Goal: Check status: Check status

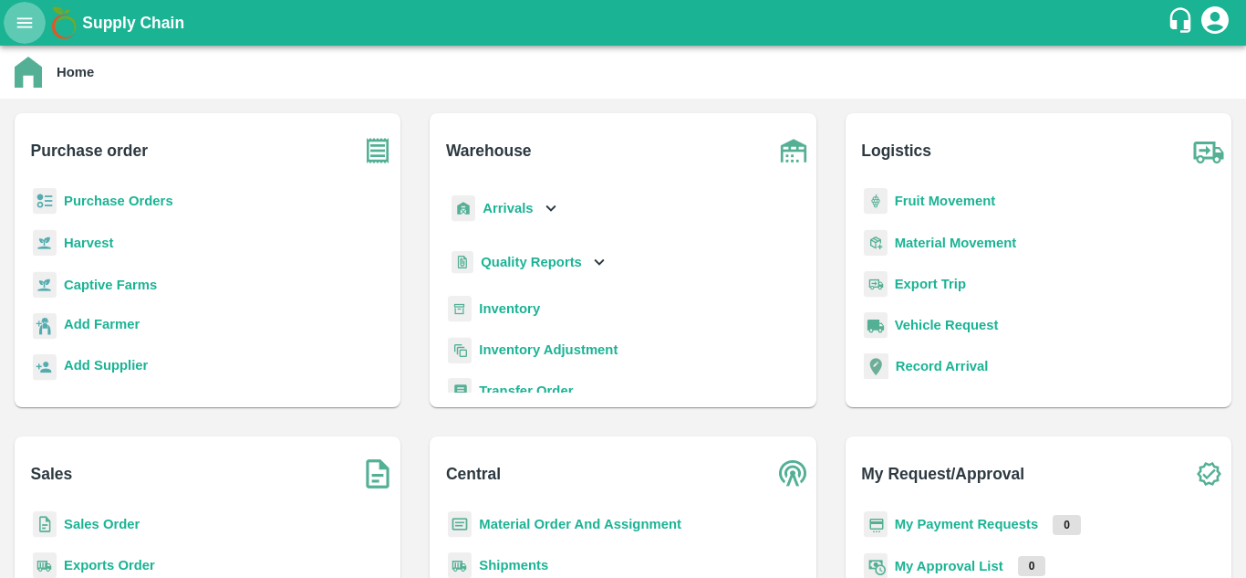
click at [32, 26] on icon "open drawer" at bounding box center [25, 22] width 16 height 10
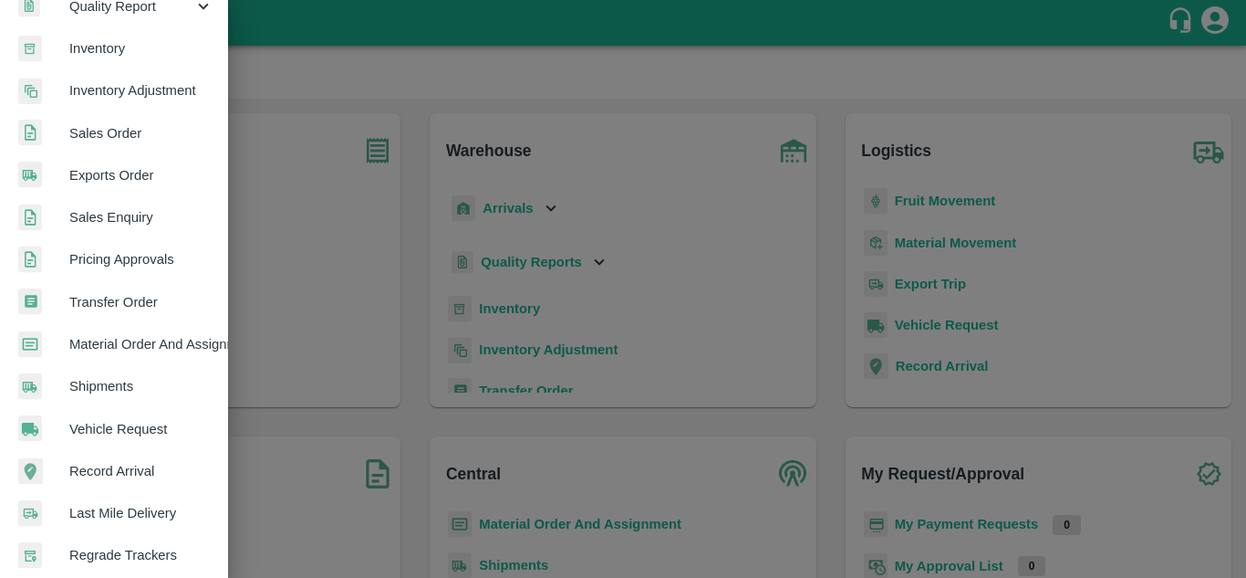
scroll to position [319, 0]
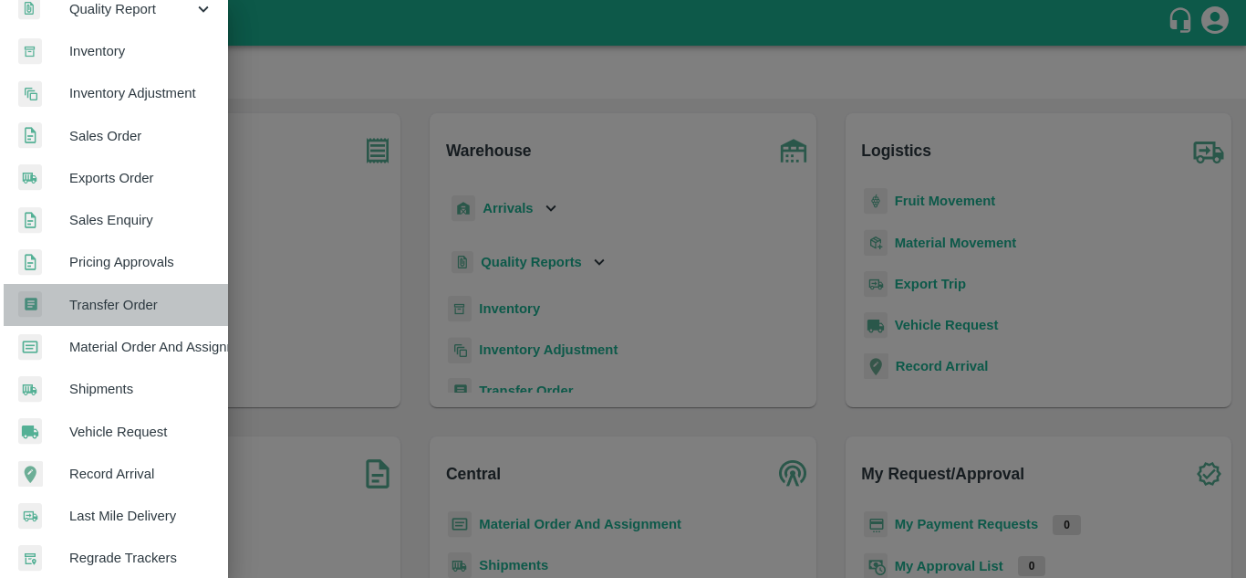
click at [116, 289] on link "Transfer Order" at bounding box center [114, 305] width 228 height 42
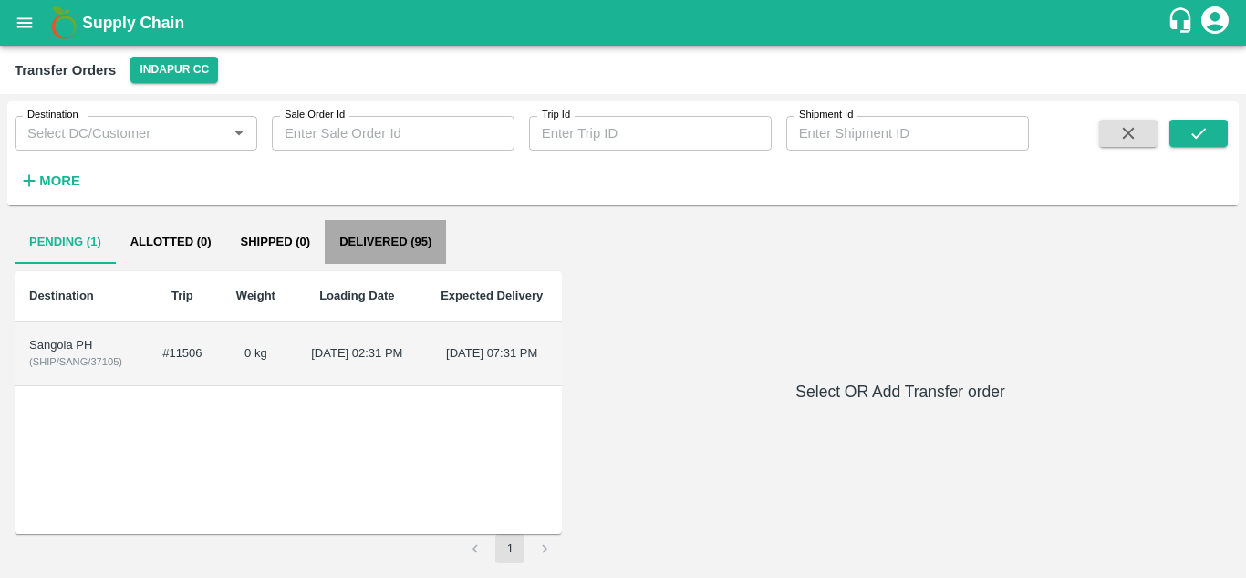
click at [419, 241] on button "Delivered (95)" at bounding box center [385, 242] width 121 height 44
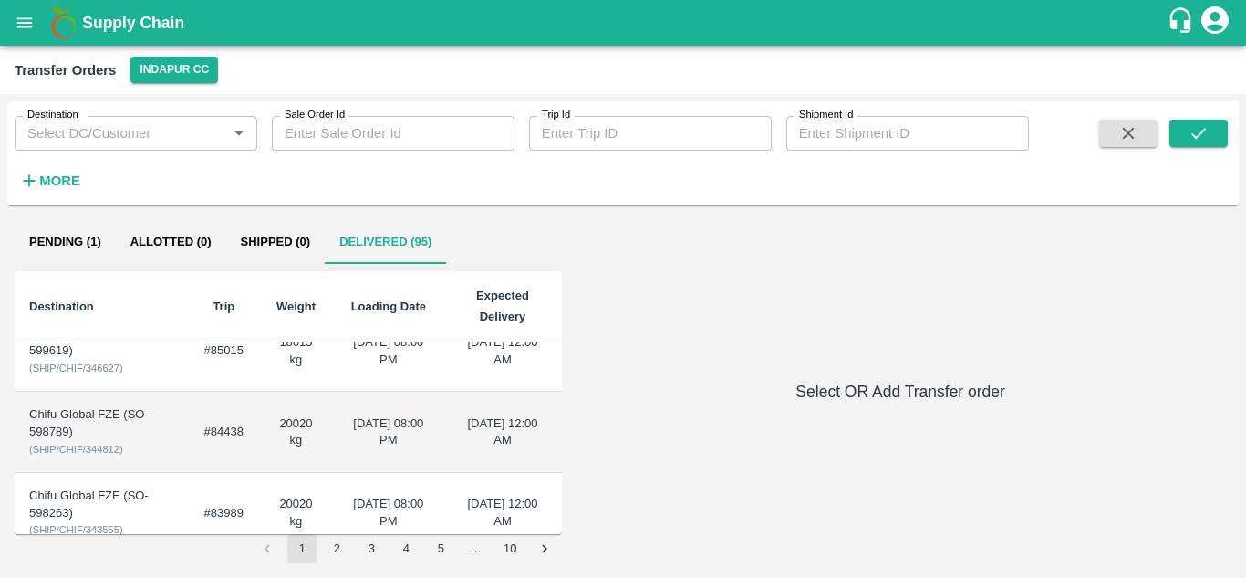
scroll to position [435, 0]
click at [390, 436] on td "[DATE] 08:00 PM" at bounding box center [388, 432] width 109 height 81
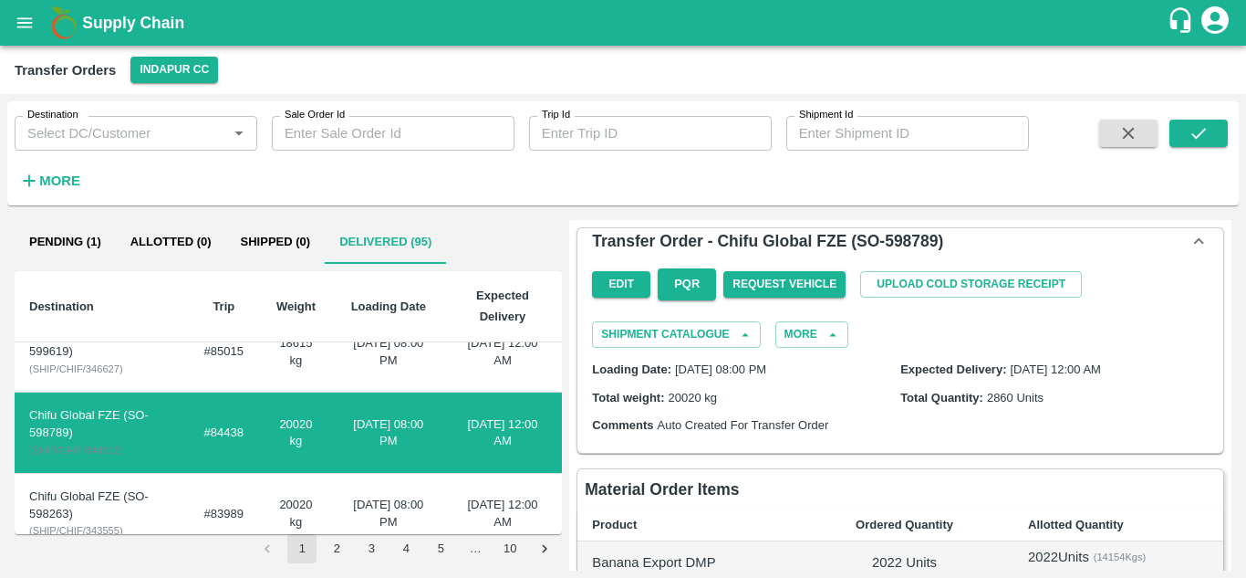
click at [938, 233] on h6 "Transfer Order - Chifu Global FZE (SO-598789)" at bounding box center [767, 241] width 351 height 26
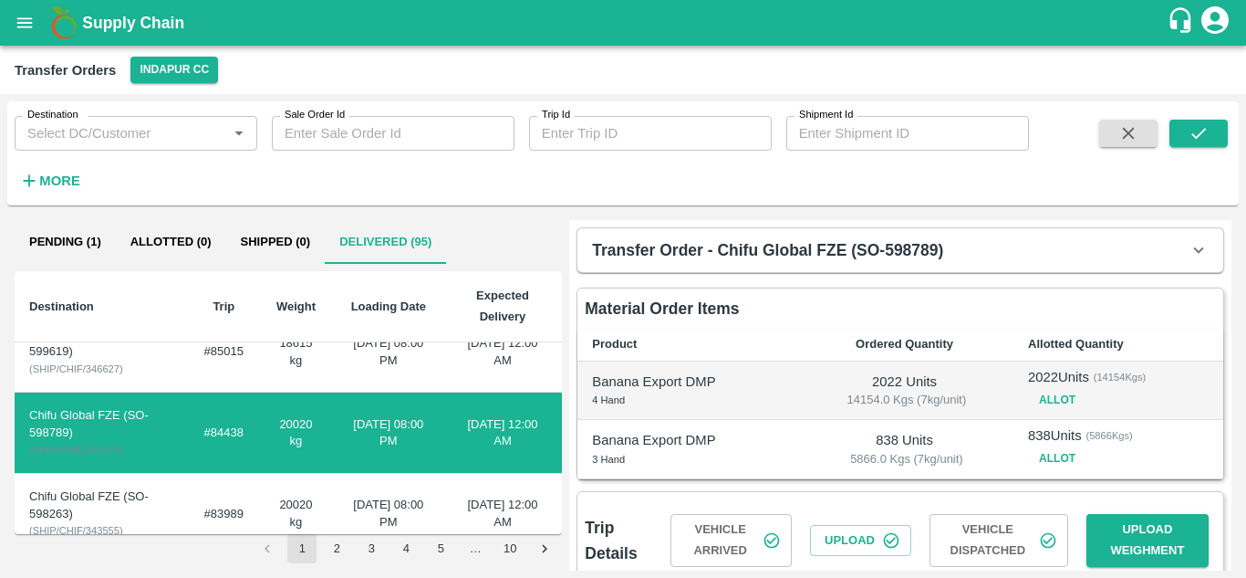
drag, startPoint x: 932, startPoint y: 243, endPoint x: 899, endPoint y: 245, distance: 32.9
click at [899, 245] on h6 "Transfer Order - Chifu Global FZE (SO-598789)" at bounding box center [767, 250] width 351 height 26
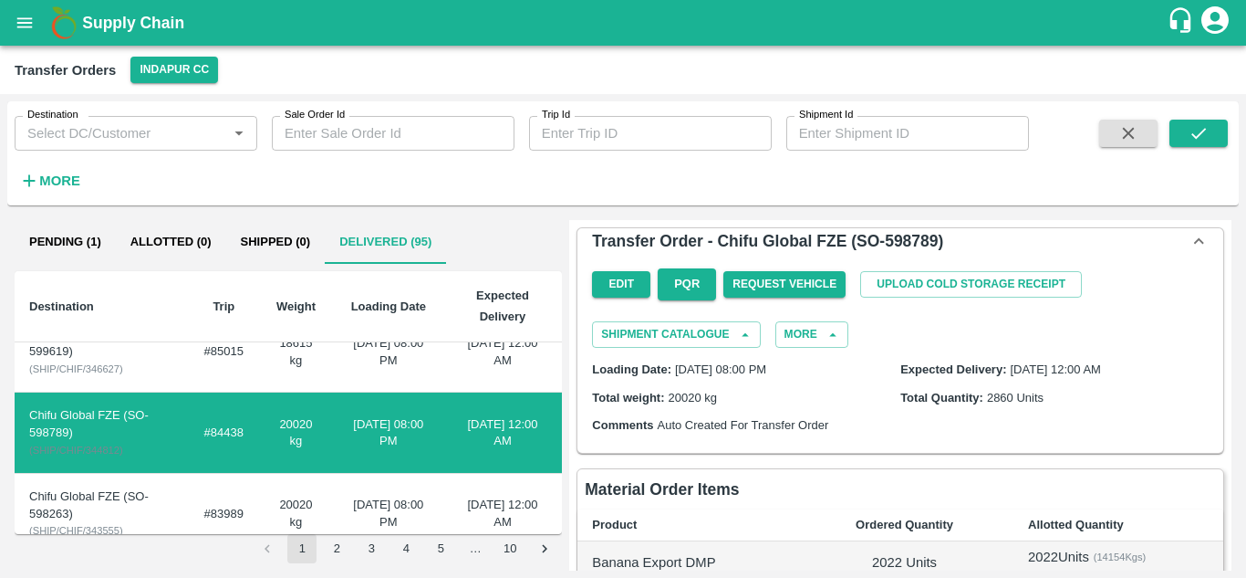
click at [911, 241] on h6 "Transfer Order - Chifu Global FZE (SO-598789)" at bounding box center [767, 241] width 351 height 26
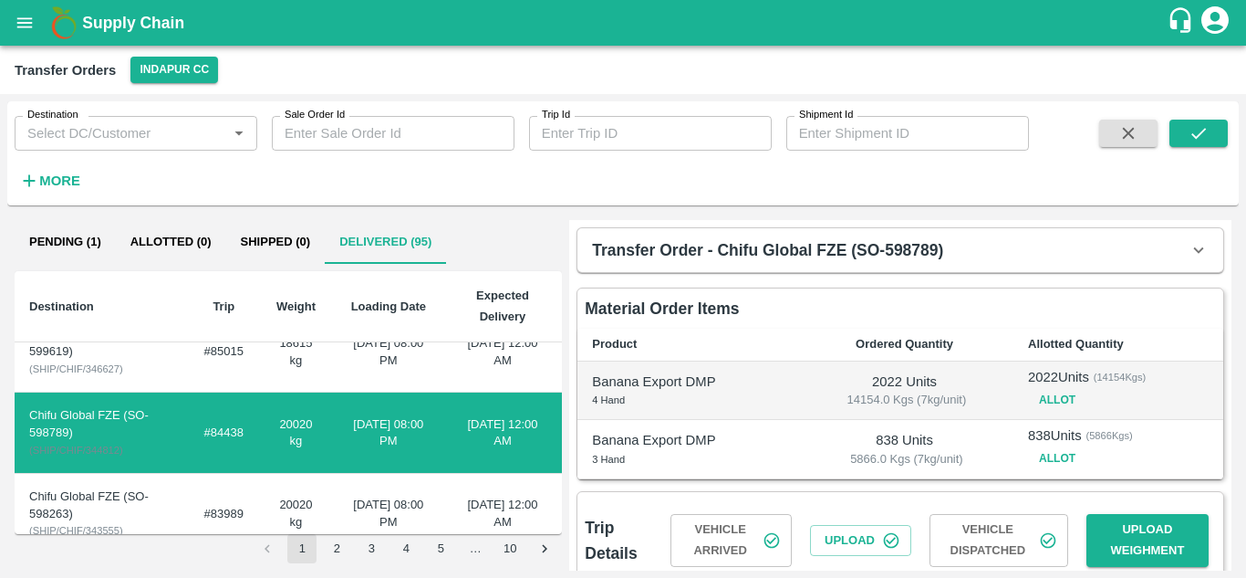
click at [911, 241] on h6 "Transfer Order - Chifu Global FZE (SO-598789)" at bounding box center [767, 250] width 351 height 26
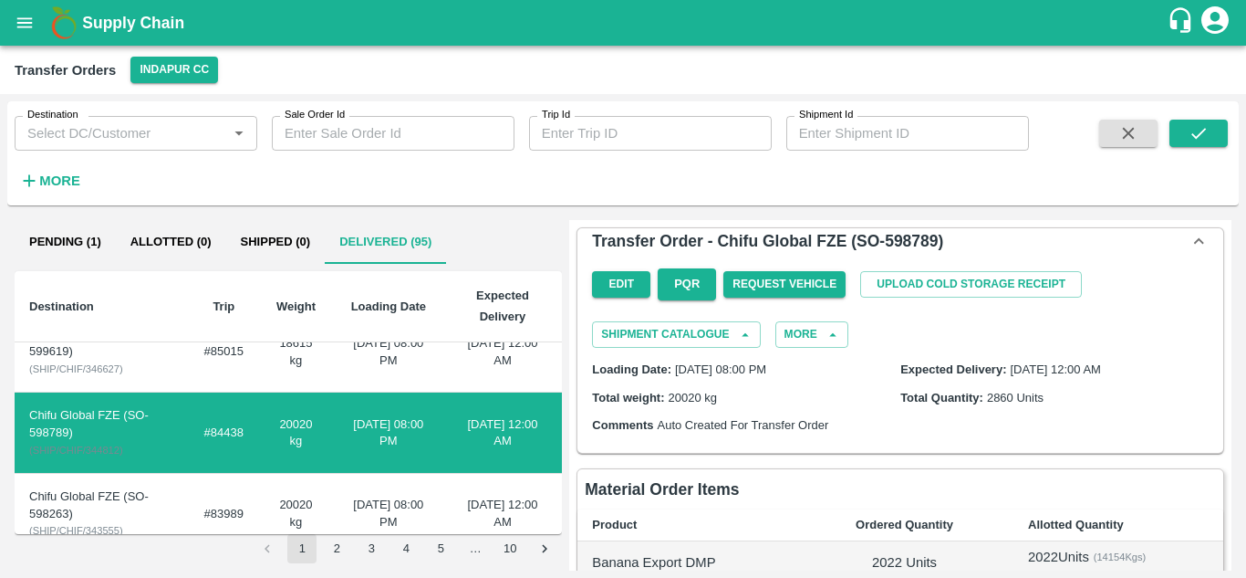
click at [911, 241] on h6 "Transfer Order - Chifu Global FZE (SO-598789)" at bounding box center [767, 241] width 351 height 26
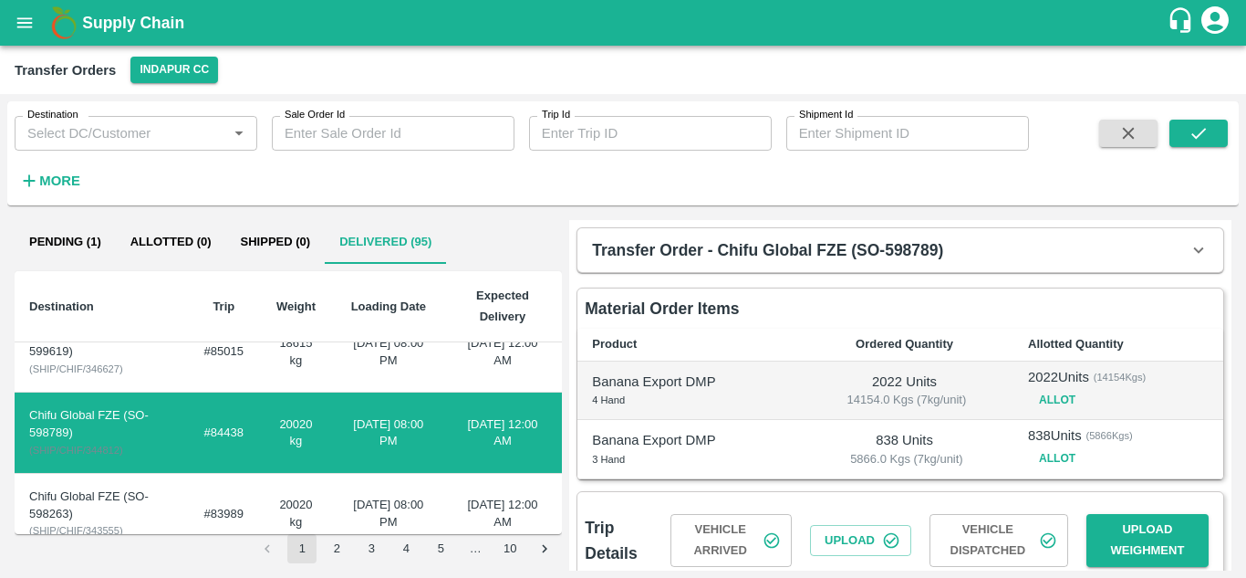
click at [913, 241] on h6 "Transfer Order - Chifu Global FZE (SO-598789)" at bounding box center [767, 250] width 351 height 26
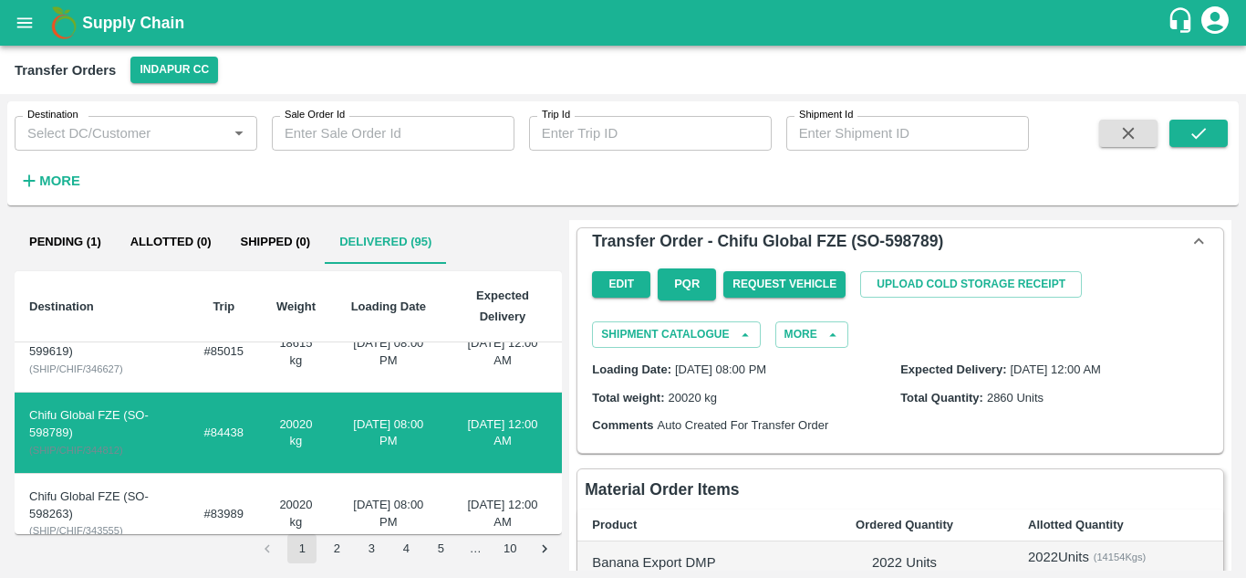
click at [68, 429] on div "Chifu Global FZE (SO-598789)" at bounding box center [102, 424] width 146 height 34
click at [62, 431] on div "Chifu Global FZE (SO-598789)" at bounding box center [102, 424] width 146 height 34
drag, startPoint x: 68, startPoint y: 431, endPoint x: 32, endPoint y: 431, distance: 35.6
click at [32, 431] on div "Chifu Global FZE (SO-598789)" at bounding box center [102, 424] width 146 height 34
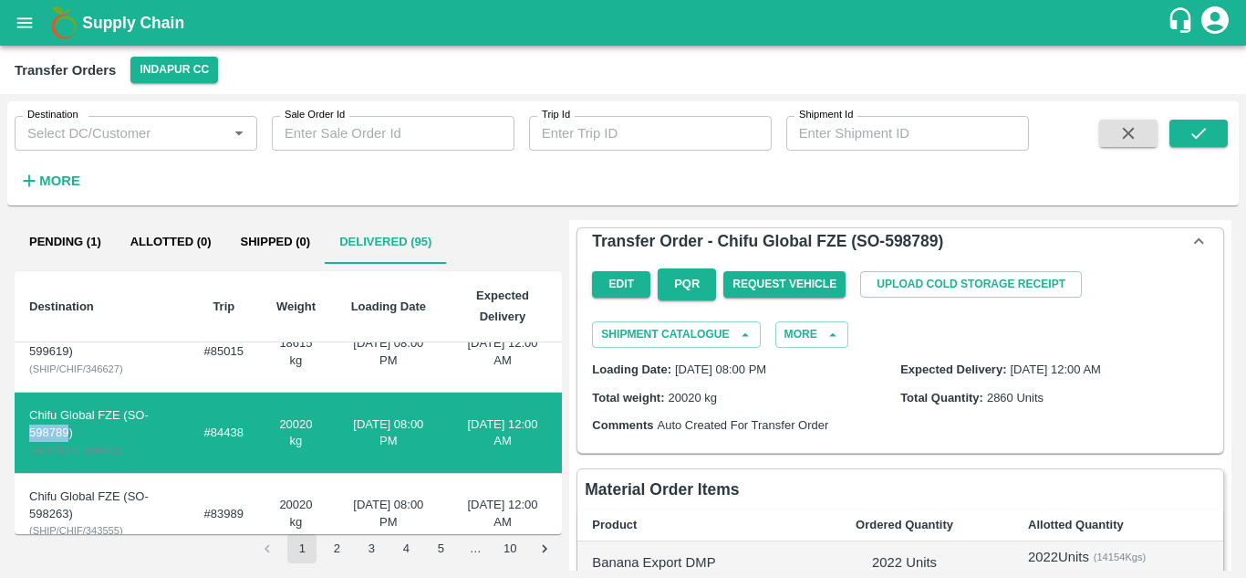
click at [32, 431] on div "Chifu Global FZE (SO-598789)" at bounding box center [102, 424] width 146 height 34
